Goal: Information Seeking & Learning: Understand process/instructions

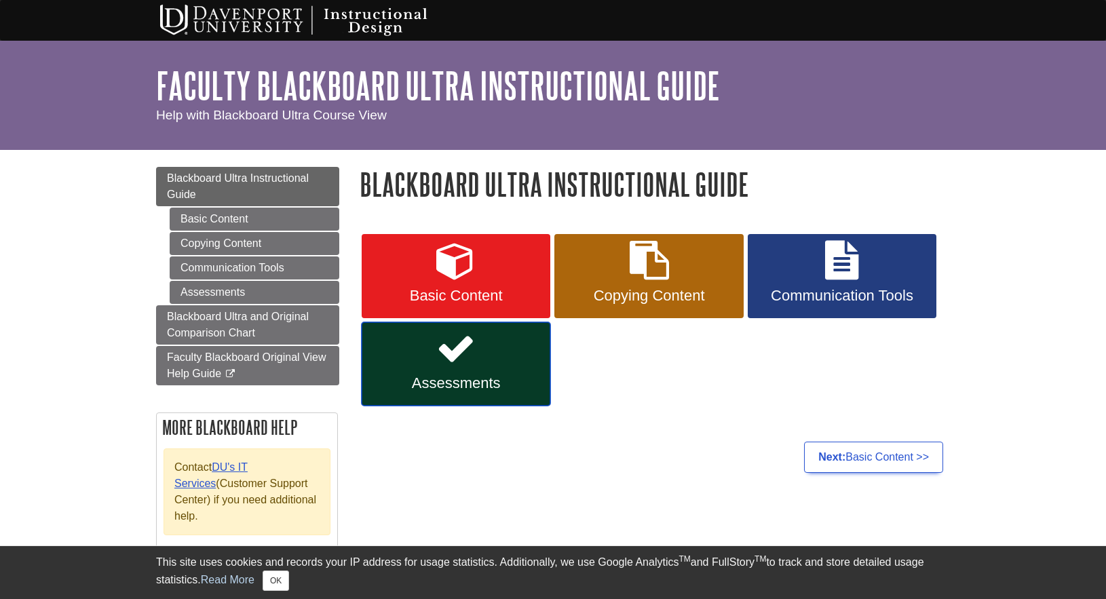
click at [455, 365] on icon at bounding box center [455, 348] width 39 height 39
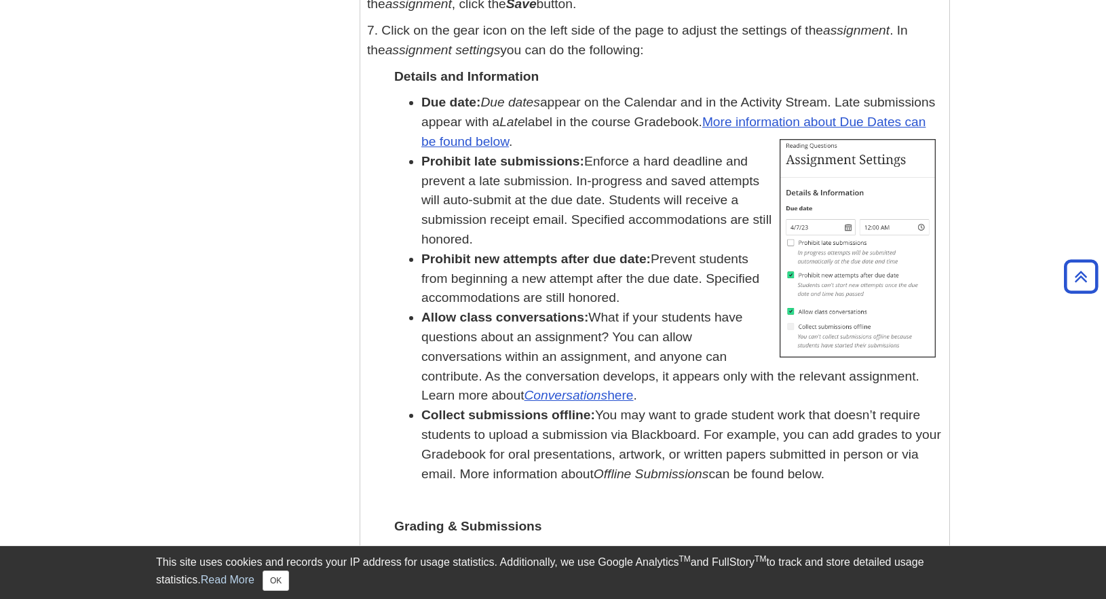
scroll to position [1424, 0]
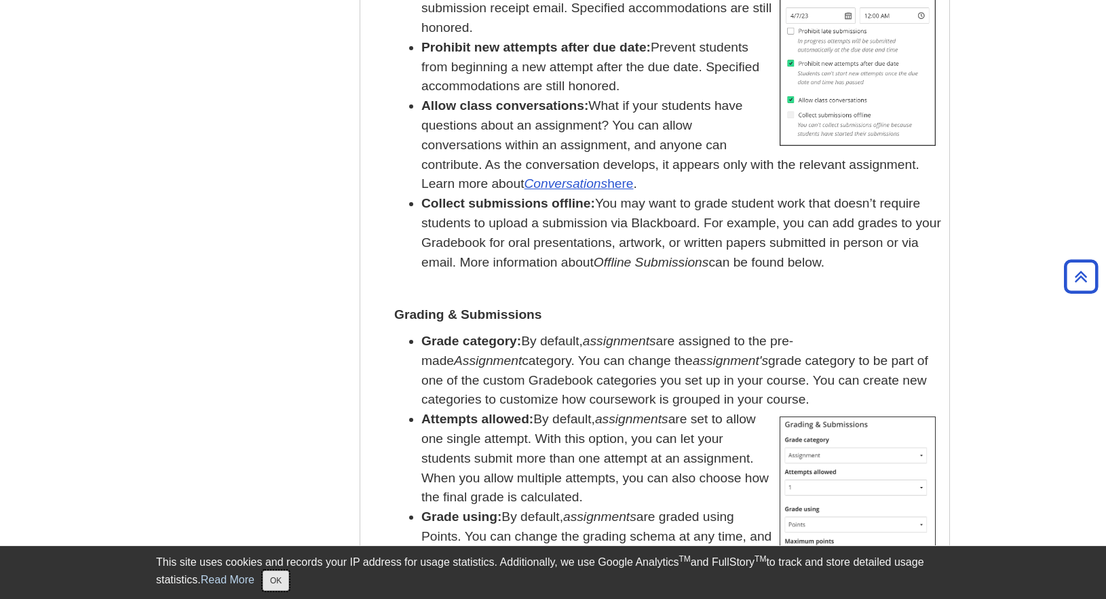
click at [285, 582] on button "OK" at bounding box center [276, 580] width 26 height 20
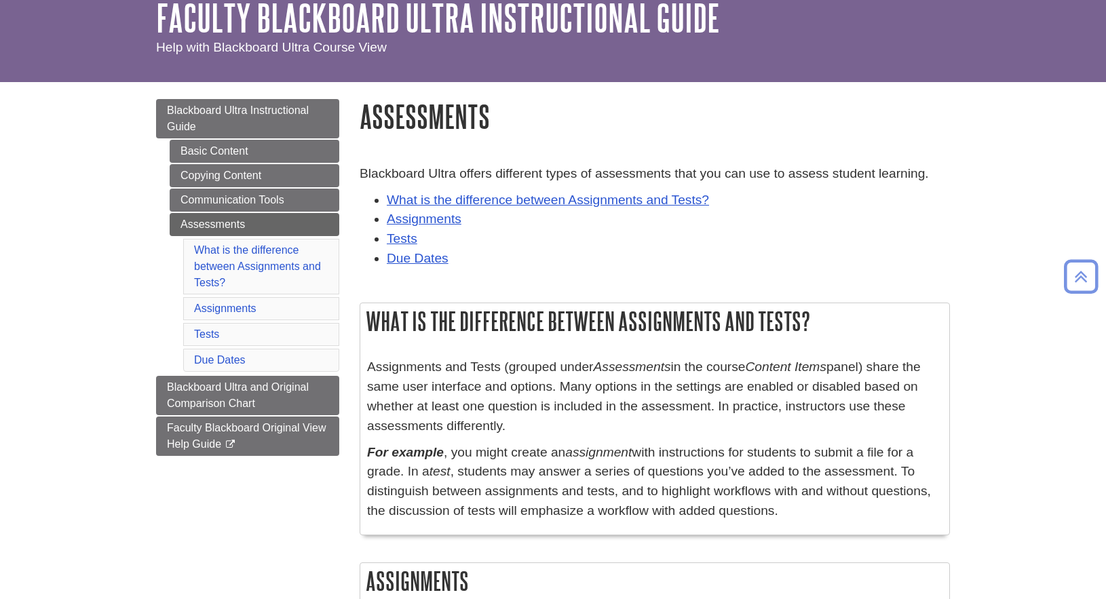
scroll to position [0, 0]
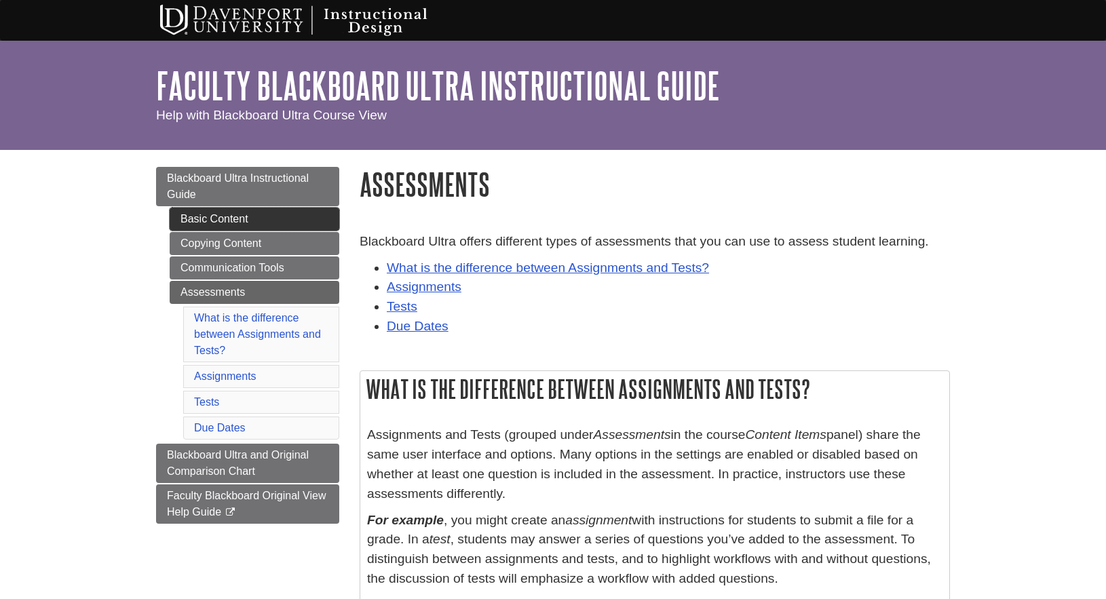
click at [207, 218] on link "Basic Content" at bounding box center [255, 219] width 170 height 23
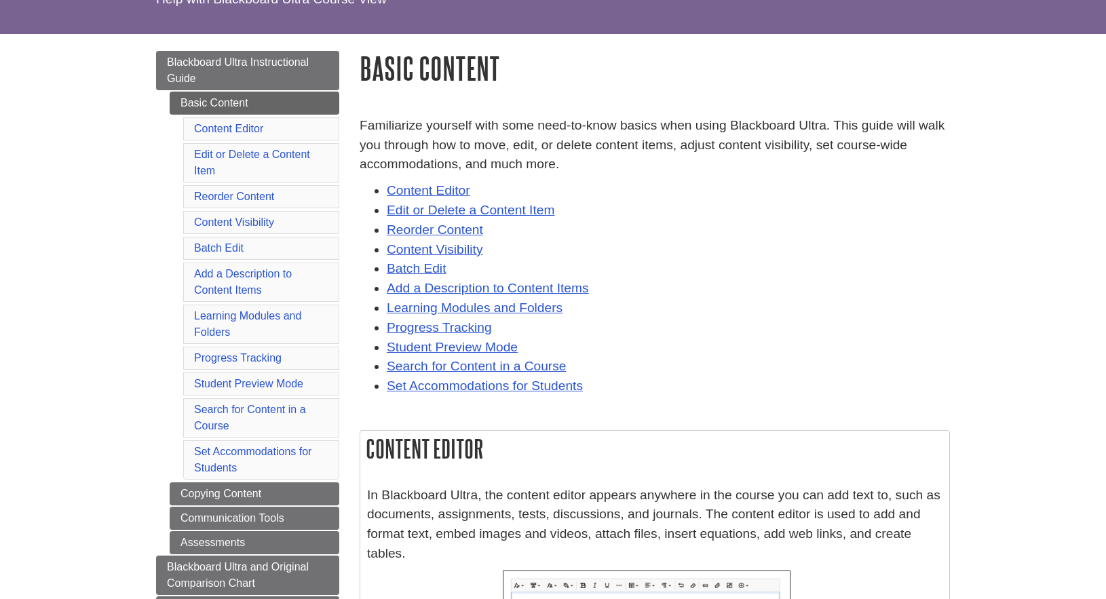
scroll to position [136, 0]
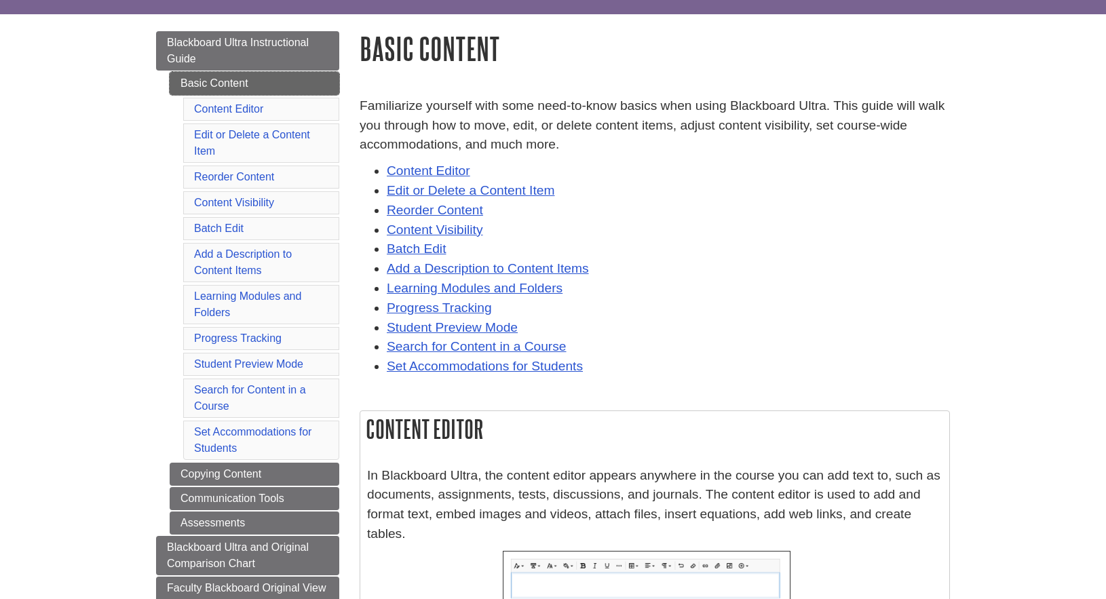
click at [209, 77] on link "Basic Content" at bounding box center [255, 83] width 170 height 23
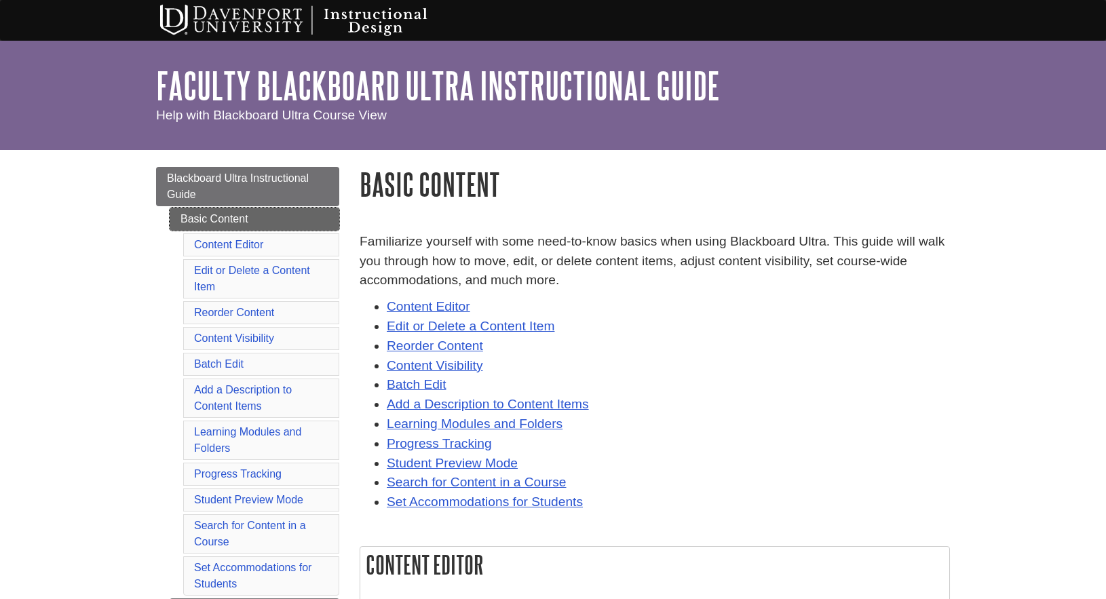
click at [212, 217] on link "Basic Content" at bounding box center [255, 219] width 170 height 23
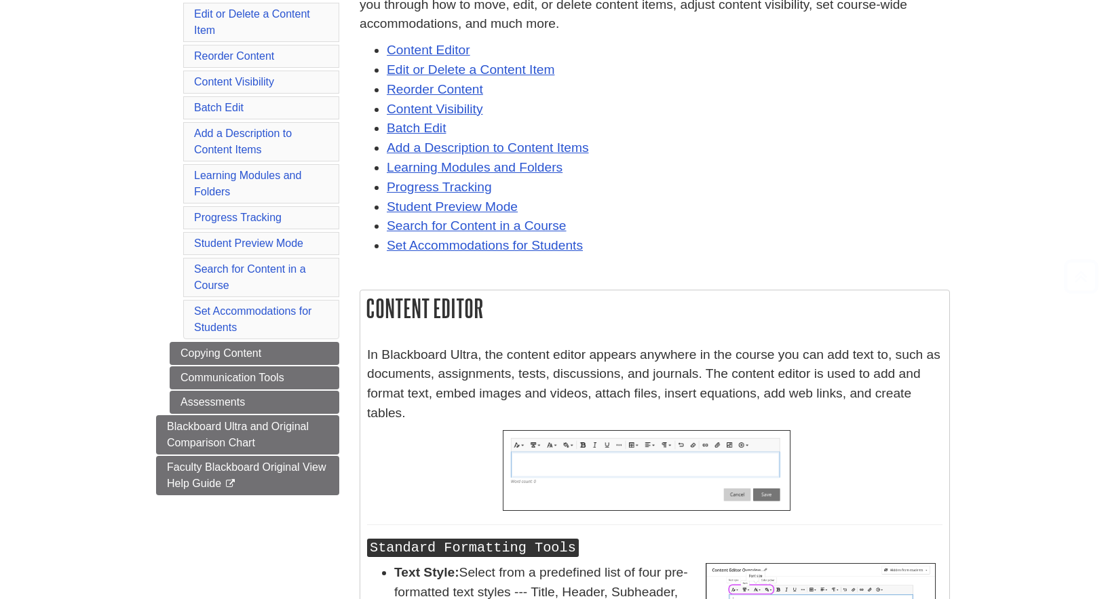
scroll to position [271, 0]
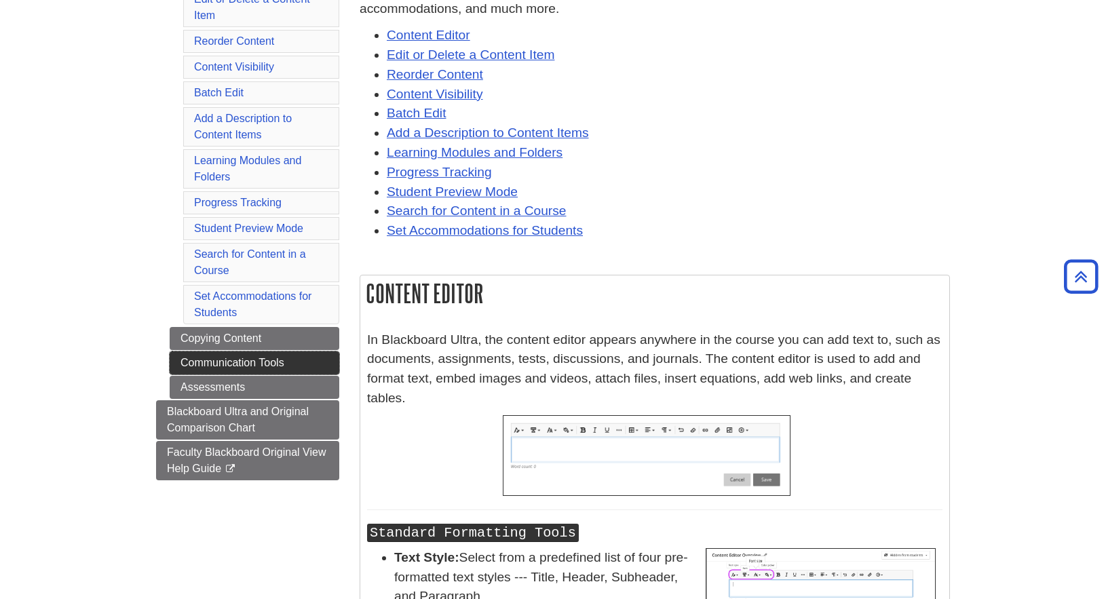
click at [266, 363] on link "Communication Tools" at bounding box center [255, 362] width 170 height 23
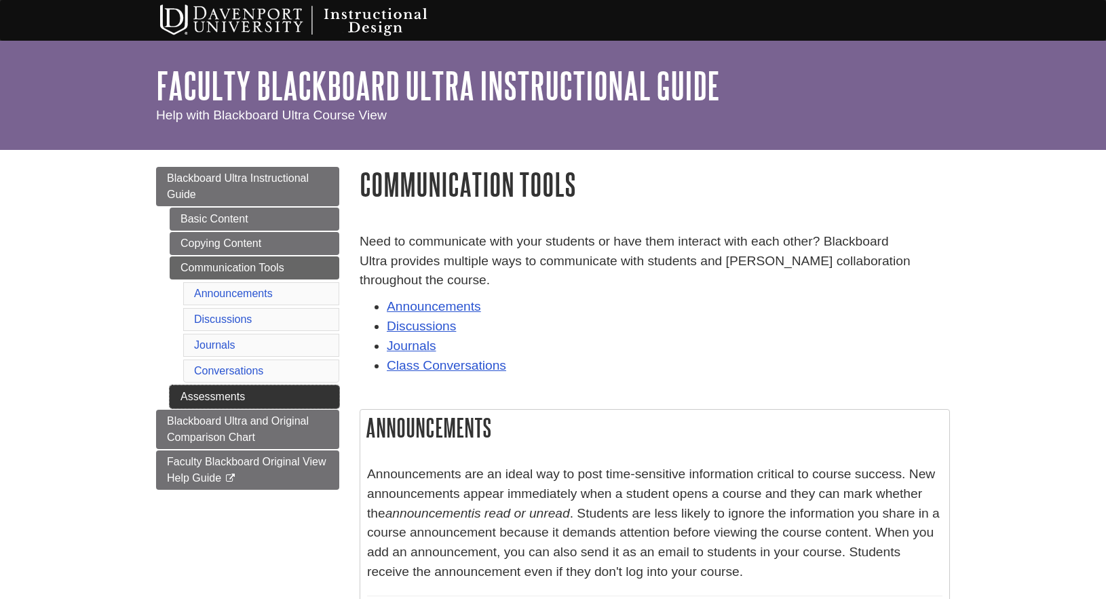
click at [214, 400] on link "Assessments" at bounding box center [255, 396] width 170 height 23
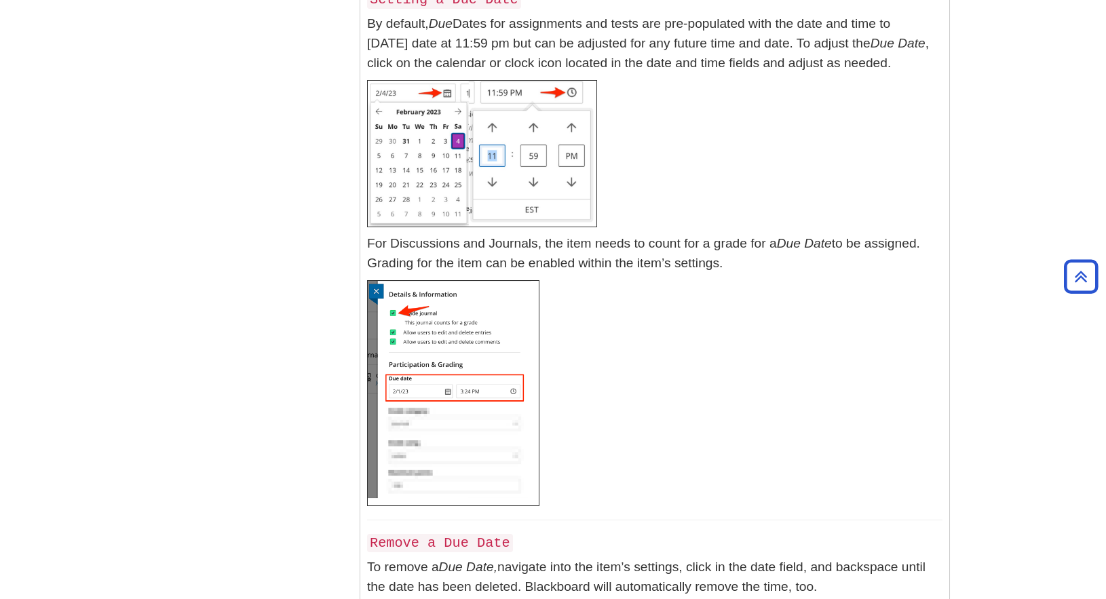
scroll to position [7449, 0]
